Goal: Information Seeking & Learning: Understand process/instructions

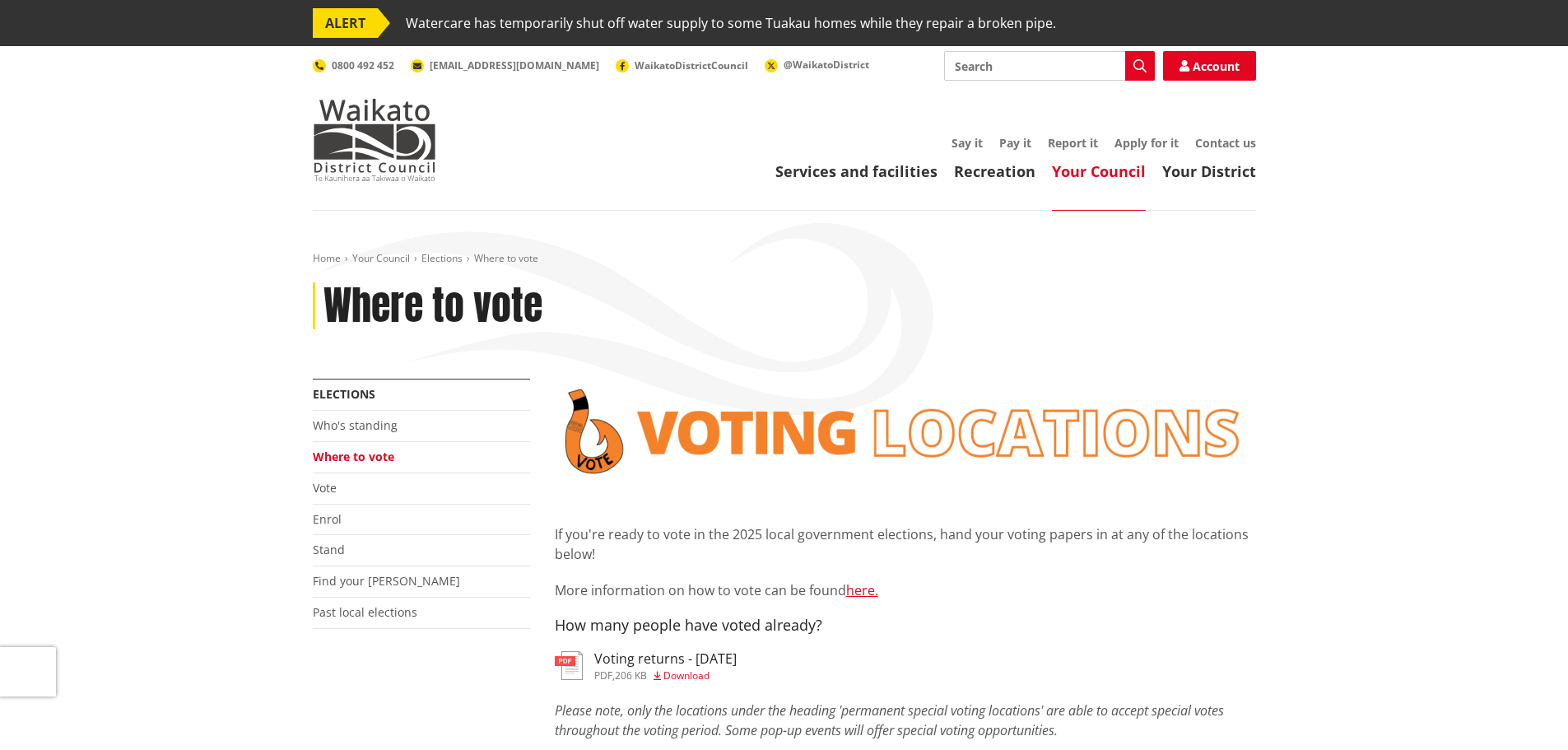
click at [868, 599] on p "More information on how to vote can be found here." at bounding box center [906, 590] width 702 height 19
click at [862, 593] on link "here." at bounding box center [862, 590] width 32 height 18
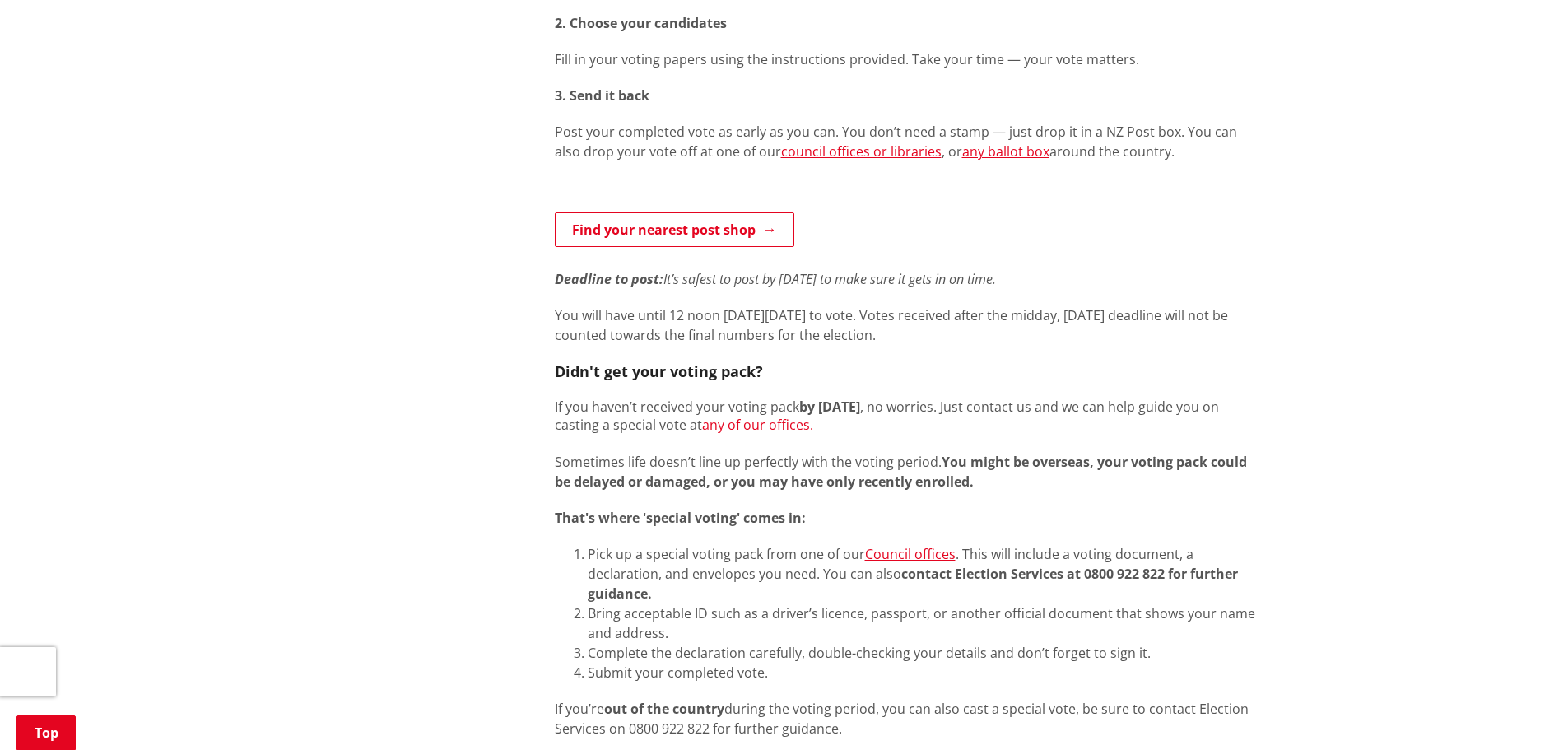
scroll to position [987, 0]
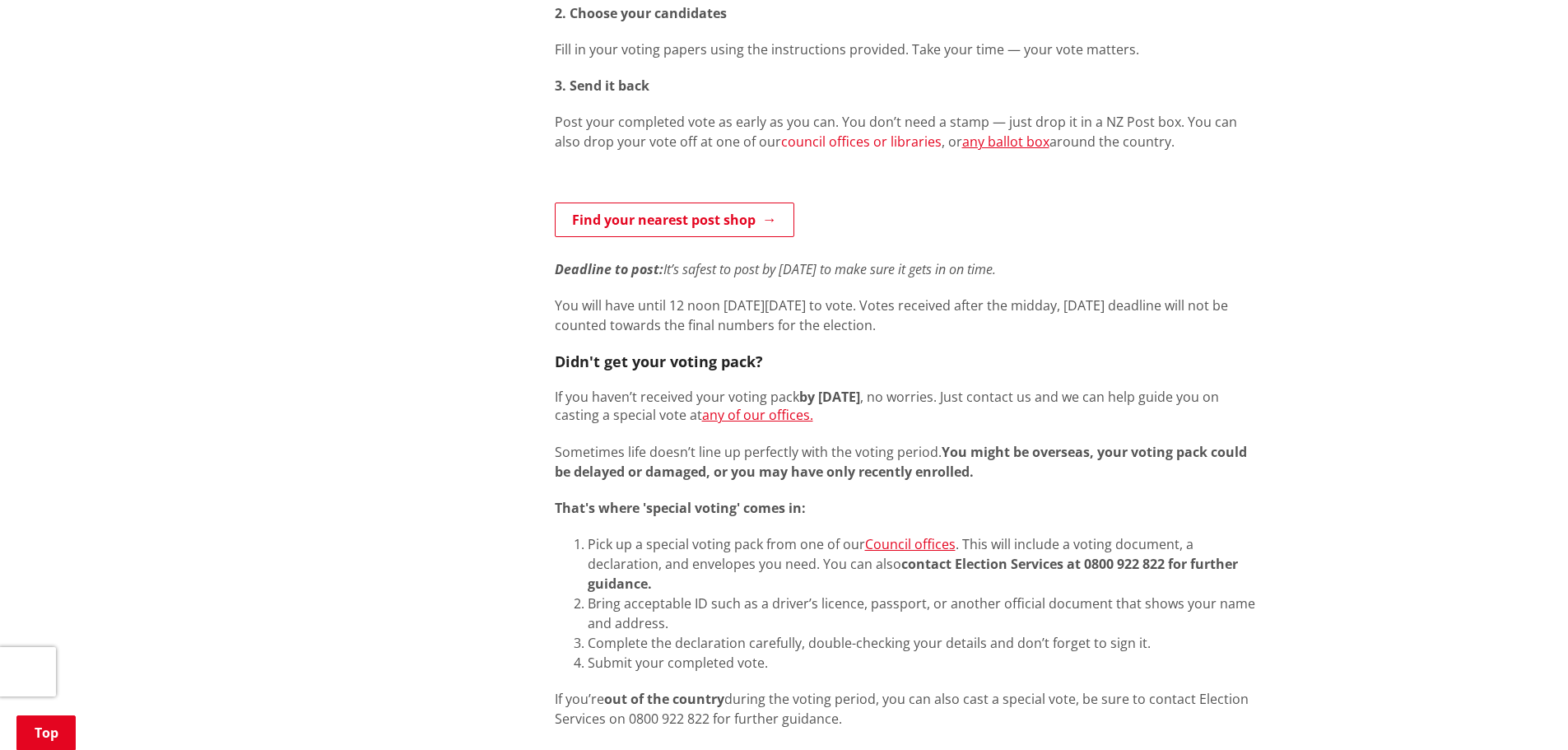
click at [843, 144] on link "council offices or libraries" at bounding box center [862, 141] width 161 height 18
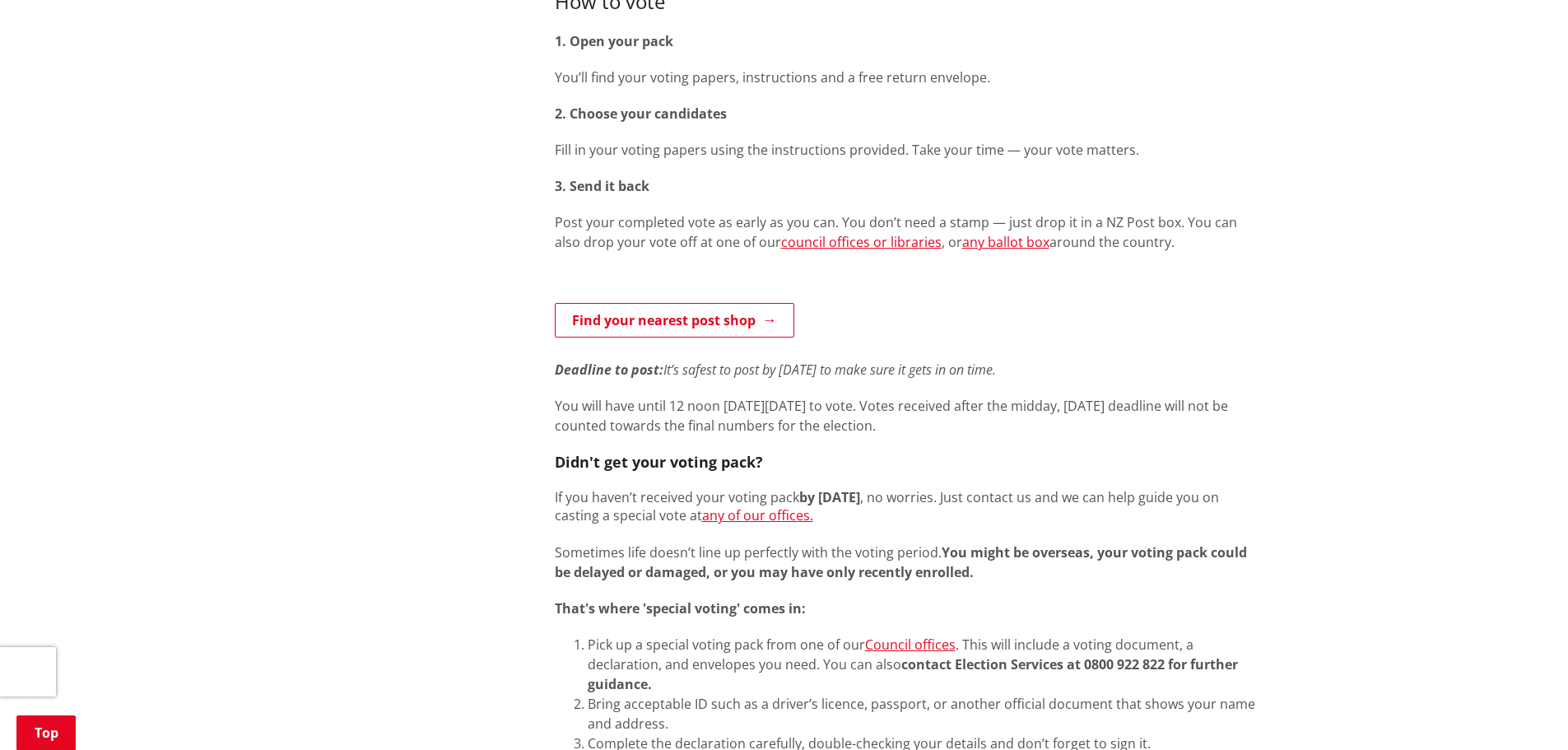
scroll to position [823, 0]
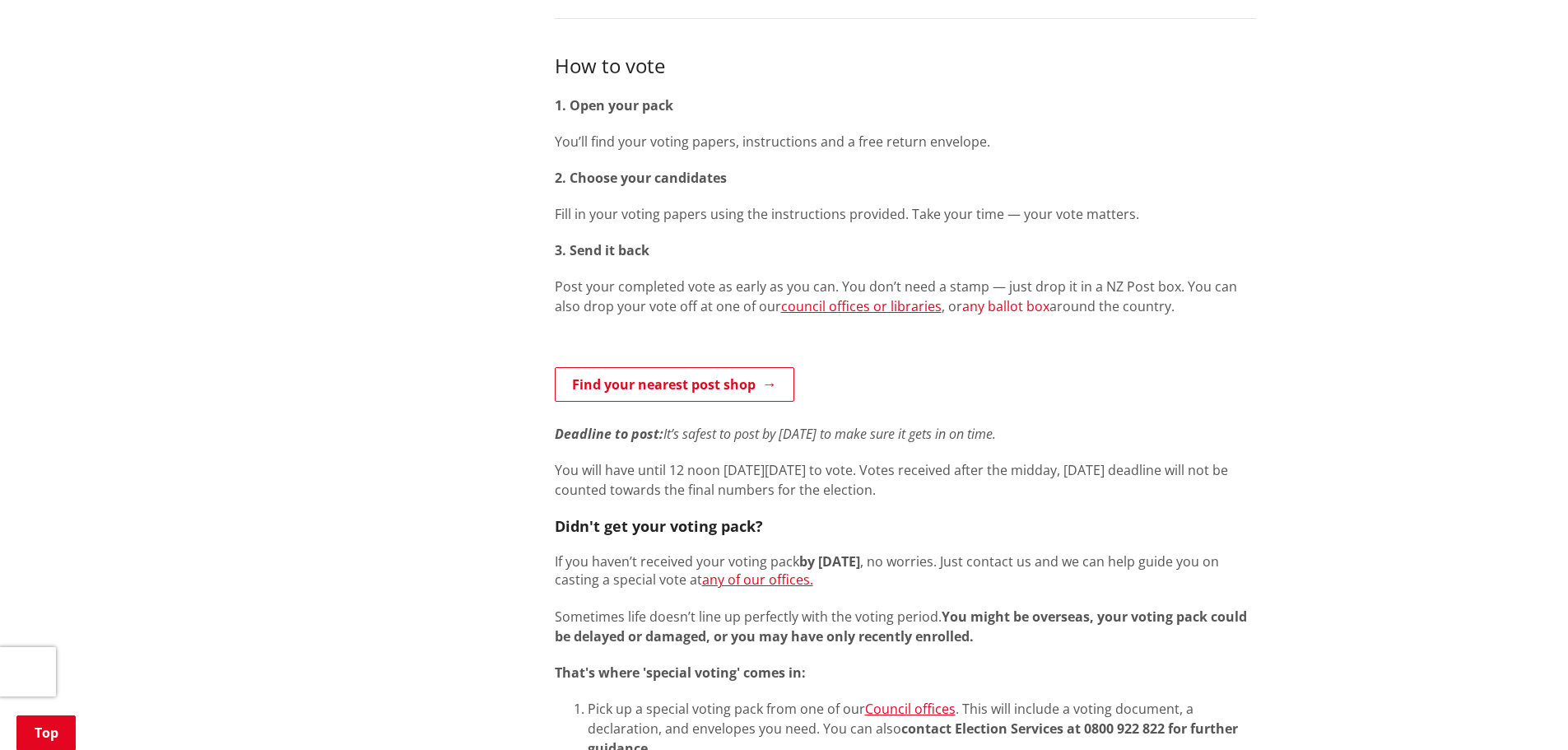
click at [962, 310] on link "any ballot box" at bounding box center [1006, 306] width 87 height 18
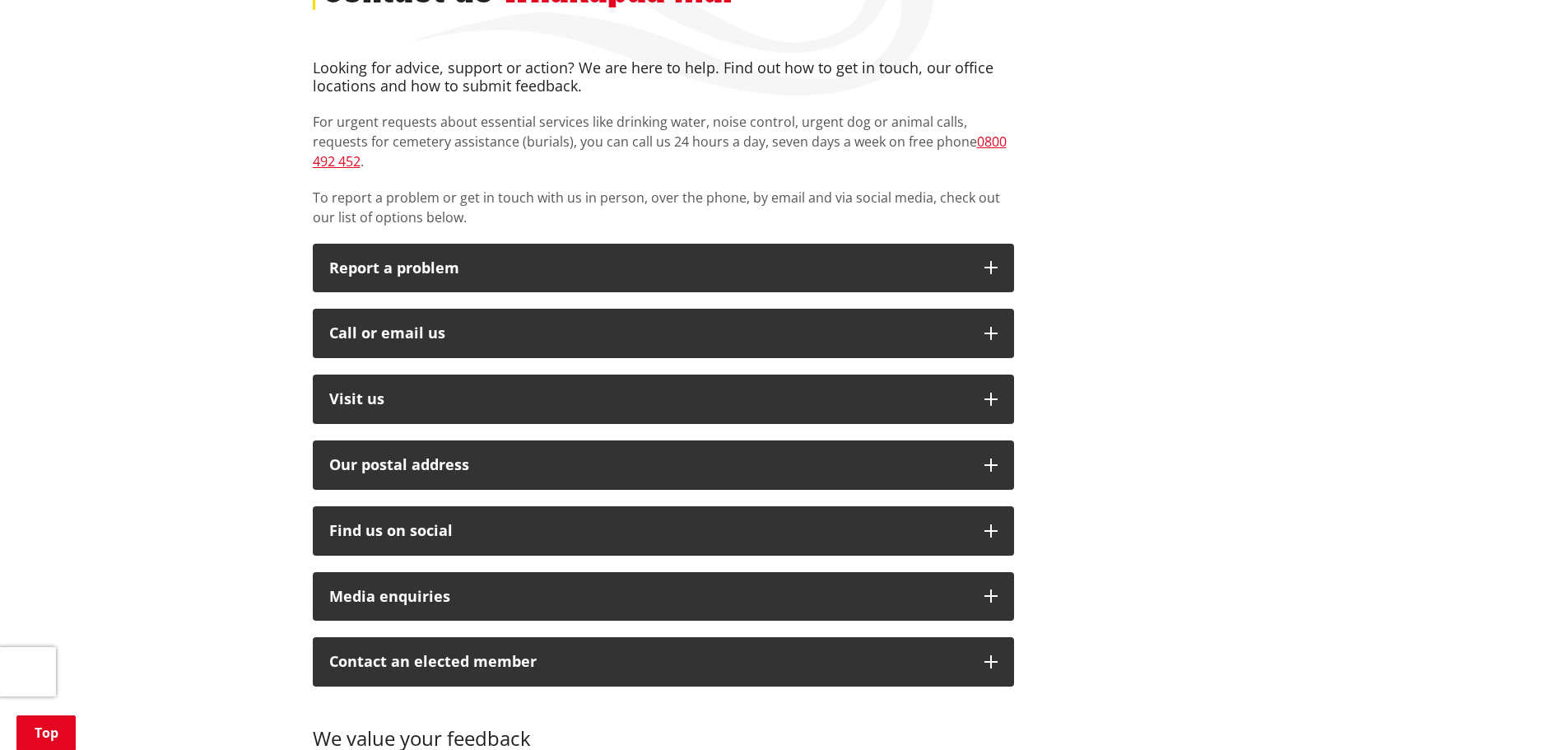
scroll to position [165, 0]
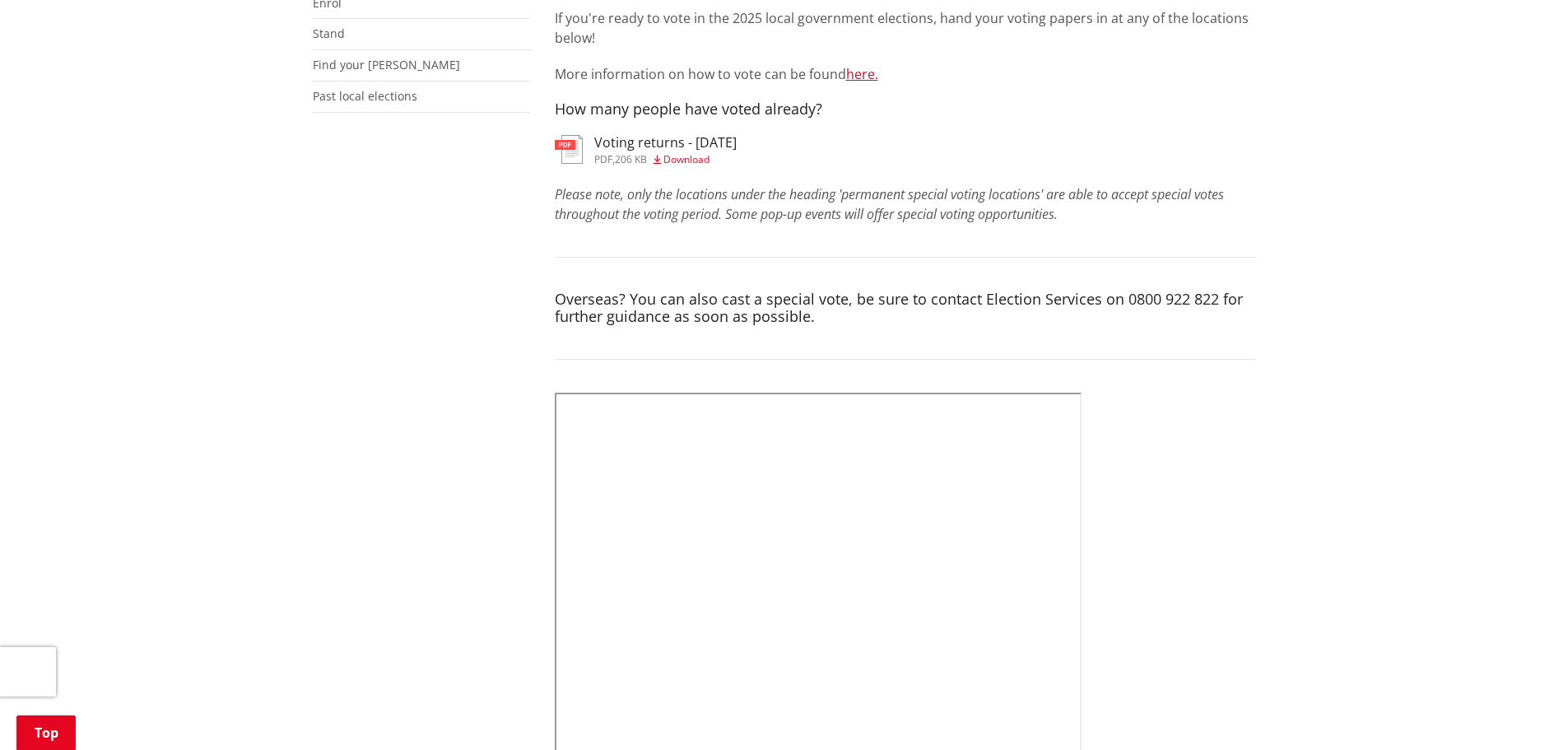
scroll to position [659, 0]
